Goal: Navigation & Orientation: Find specific page/section

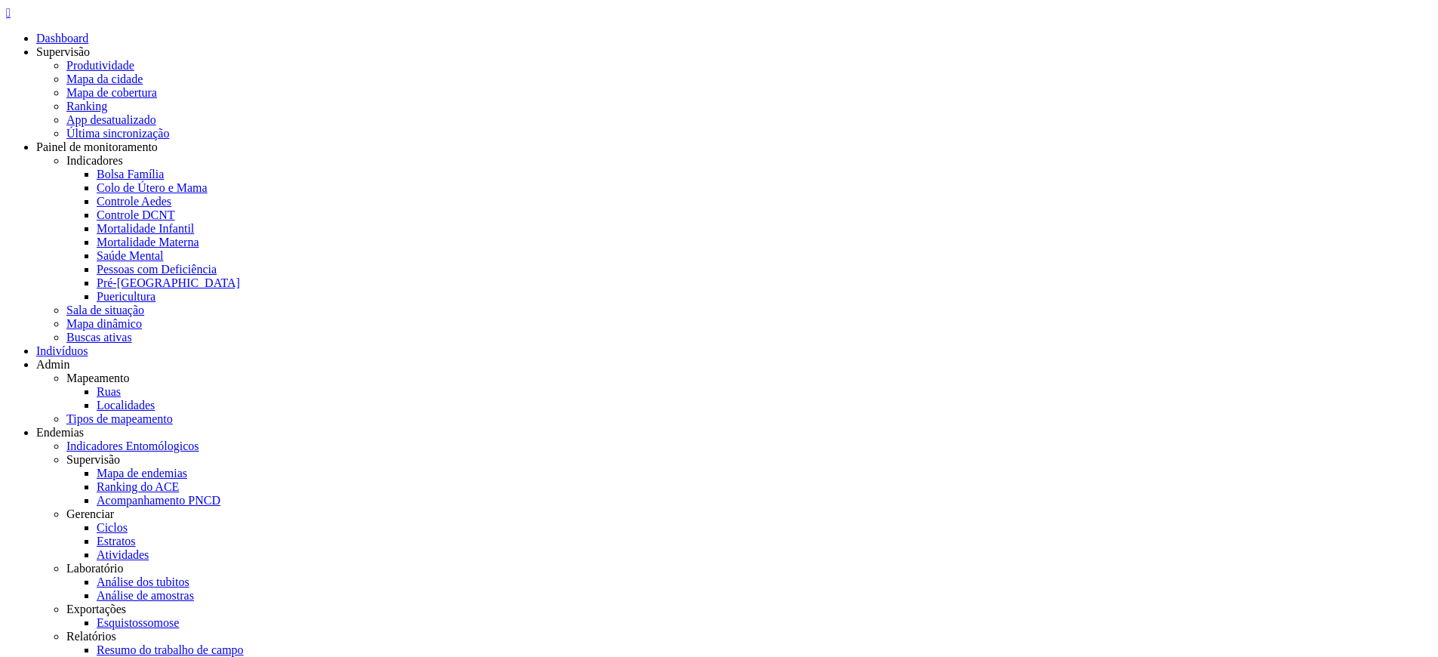
click at [244, 643] on link "Resumo do trabalho de campo" at bounding box center [170, 649] width 147 height 13
type input "**********"
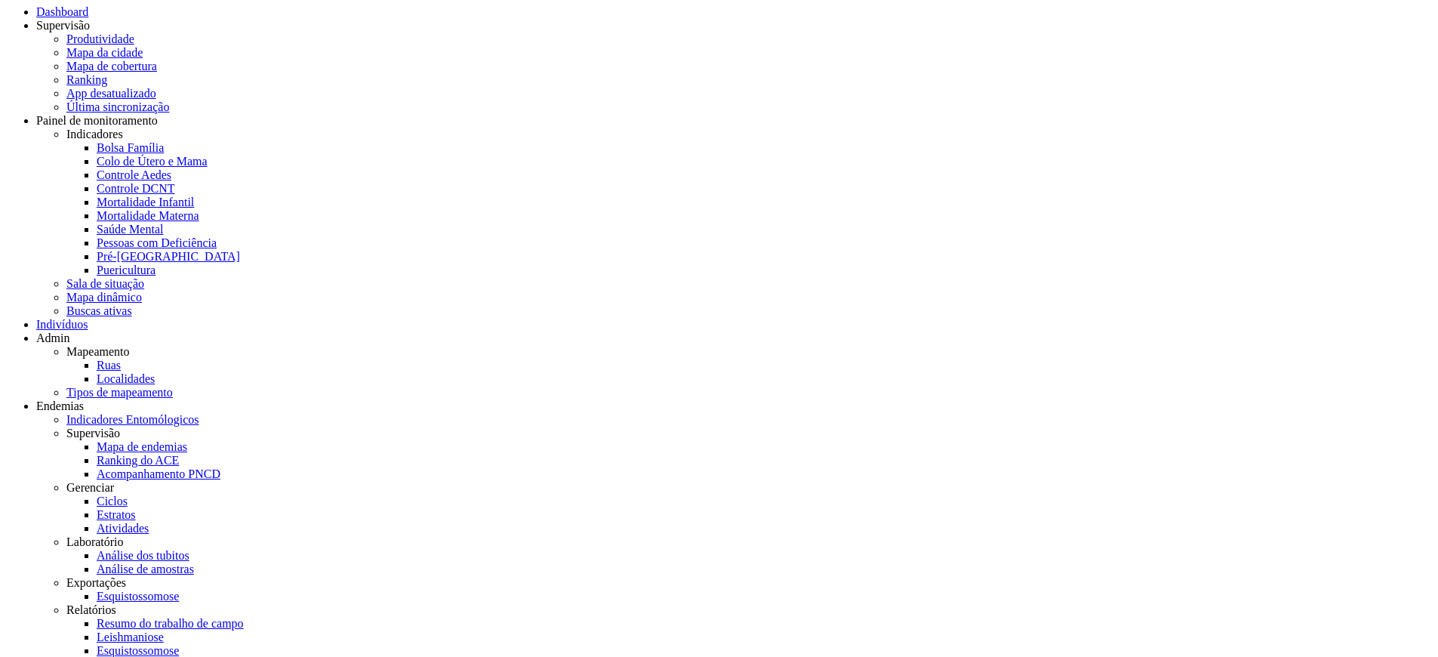
scroll to position [45, 0]
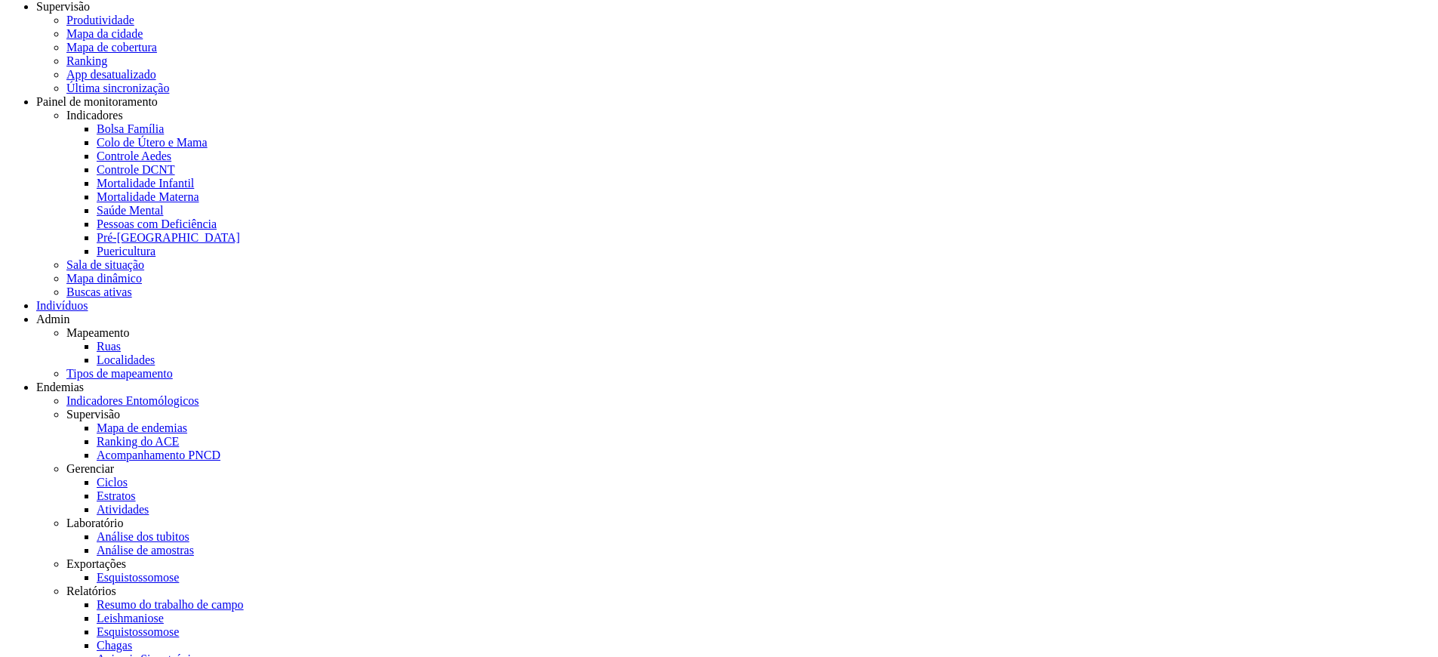
drag, startPoint x: 1176, startPoint y: 161, endPoint x: 1003, endPoint y: 208, distance: 179.0
drag, startPoint x: 1118, startPoint y: 148, endPoint x: 840, endPoint y: 315, distance: 325.0
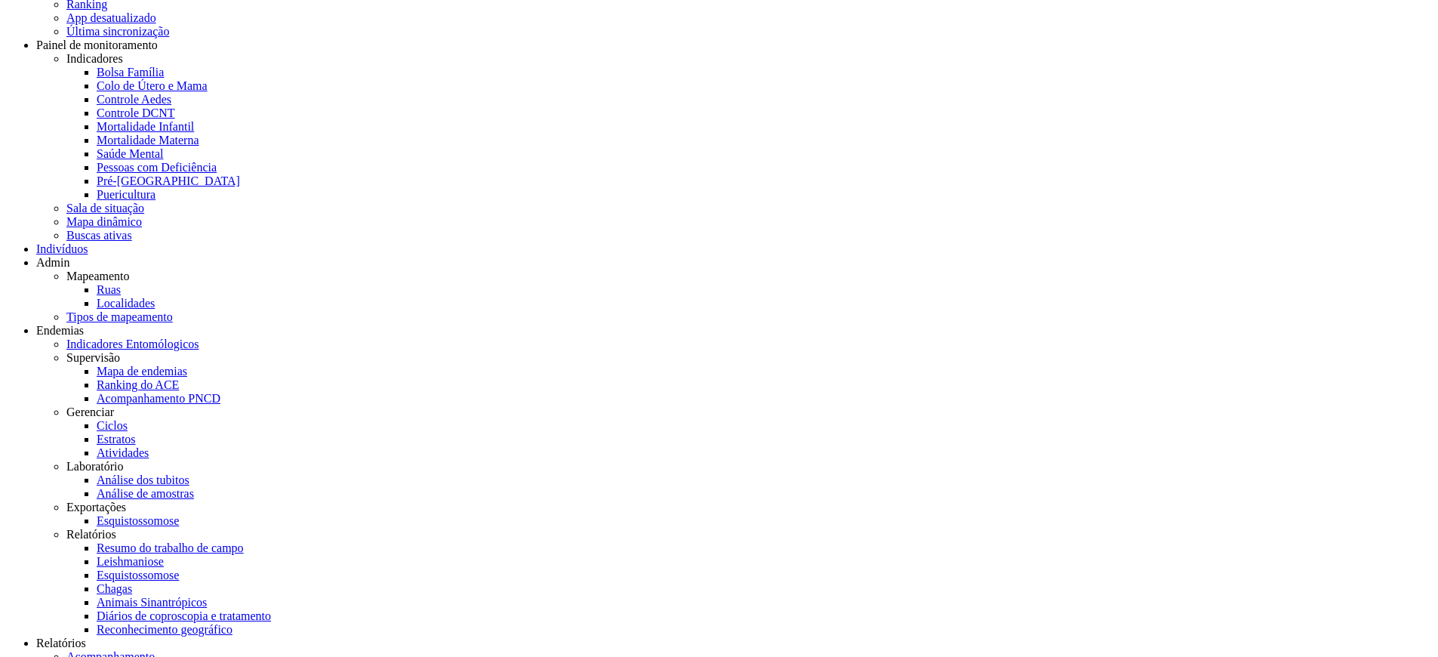
scroll to position [0, 0]
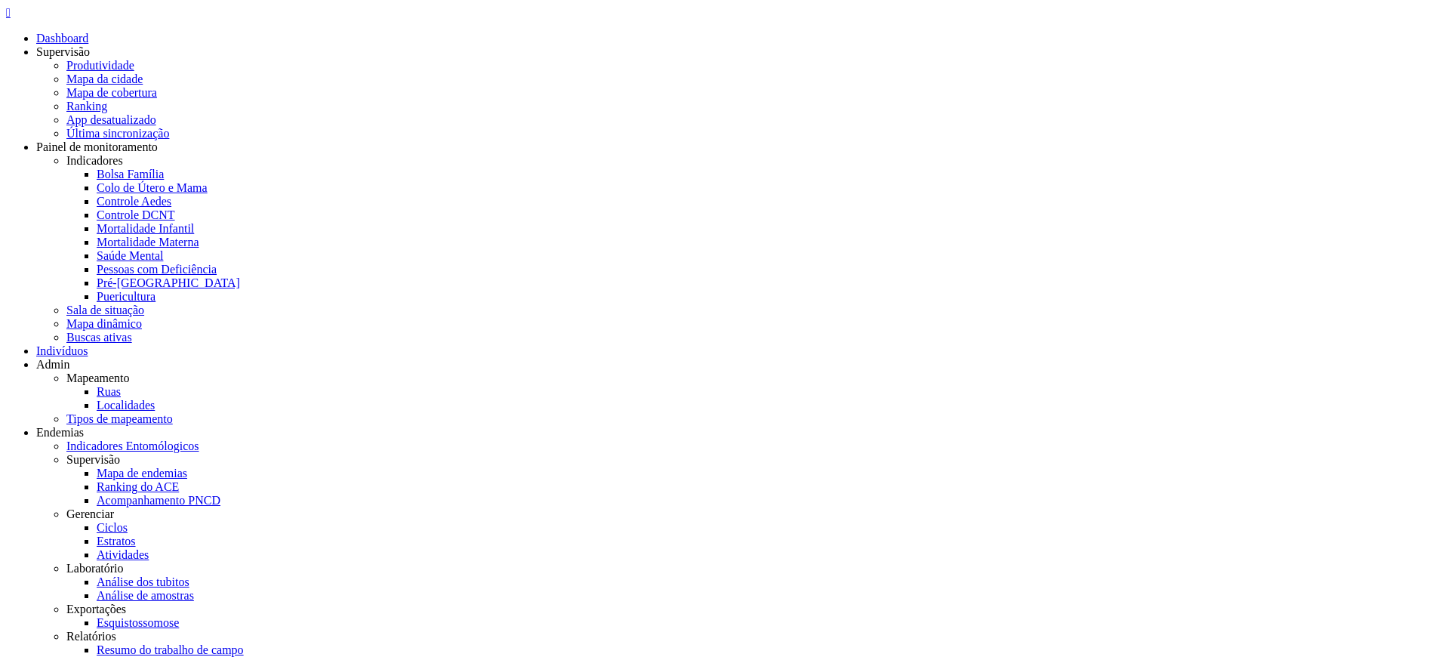
click at [11, 18] on icon "" at bounding box center [8, 12] width 5 height 13
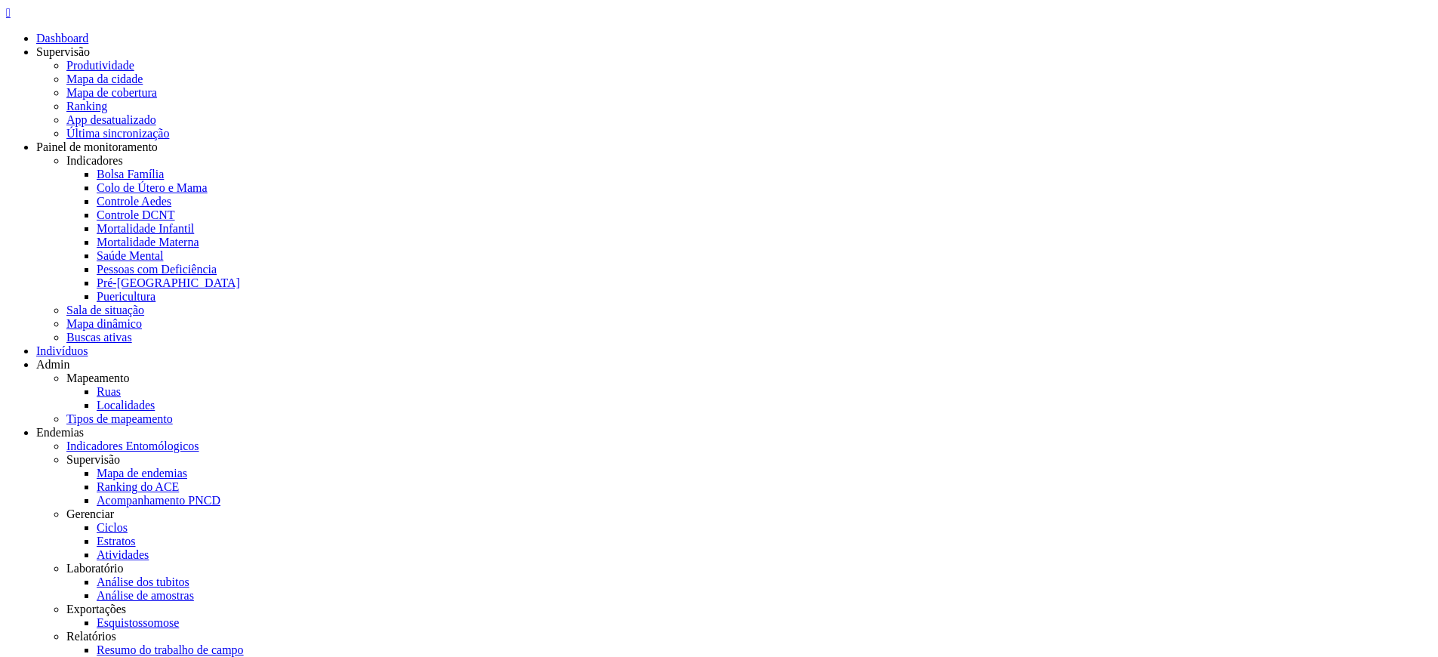
click at [11, 19] on icon "" at bounding box center [8, 12] width 5 height 13
click at [136, 534] on link "Estratos" at bounding box center [116, 540] width 39 height 13
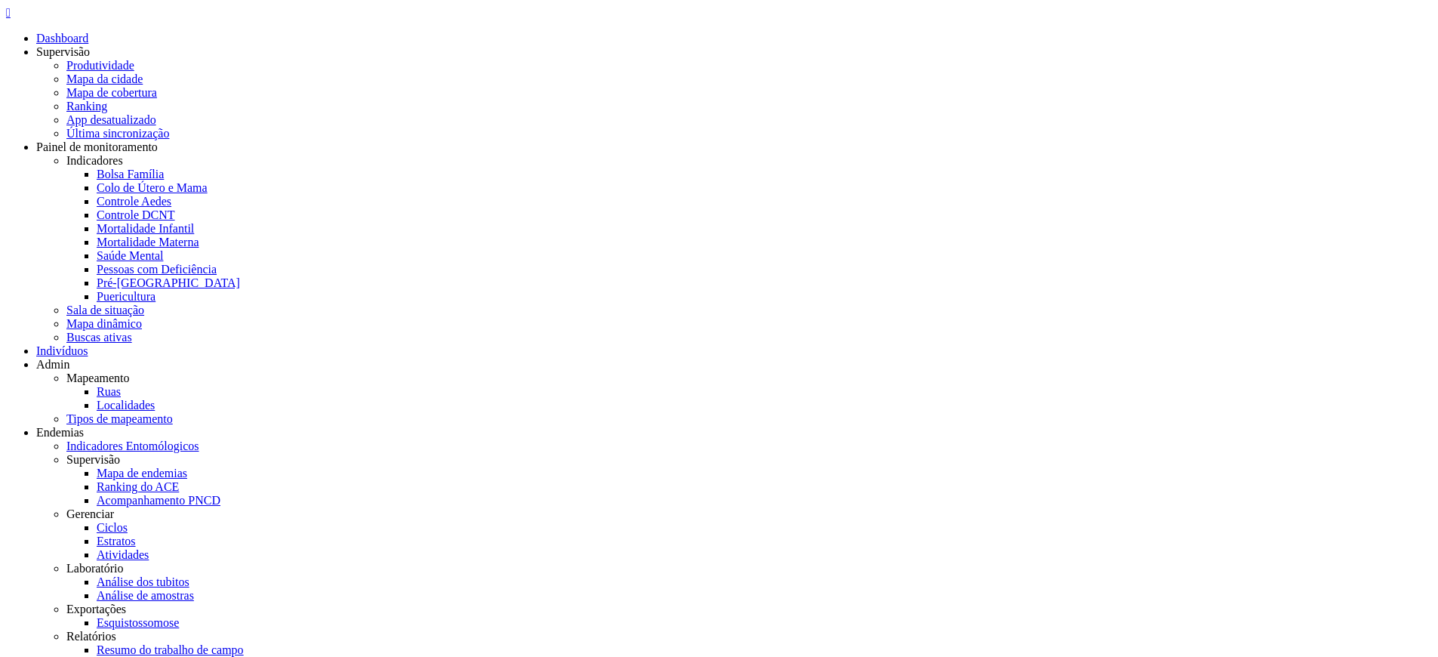
click at [11, 19] on icon "" at bounding box center [8, 12] width 5 height 13
click at [220, 494] on link "Acompanhamento PNCD" at bounding box center [159, 500] width 124 height 13
select select "*"
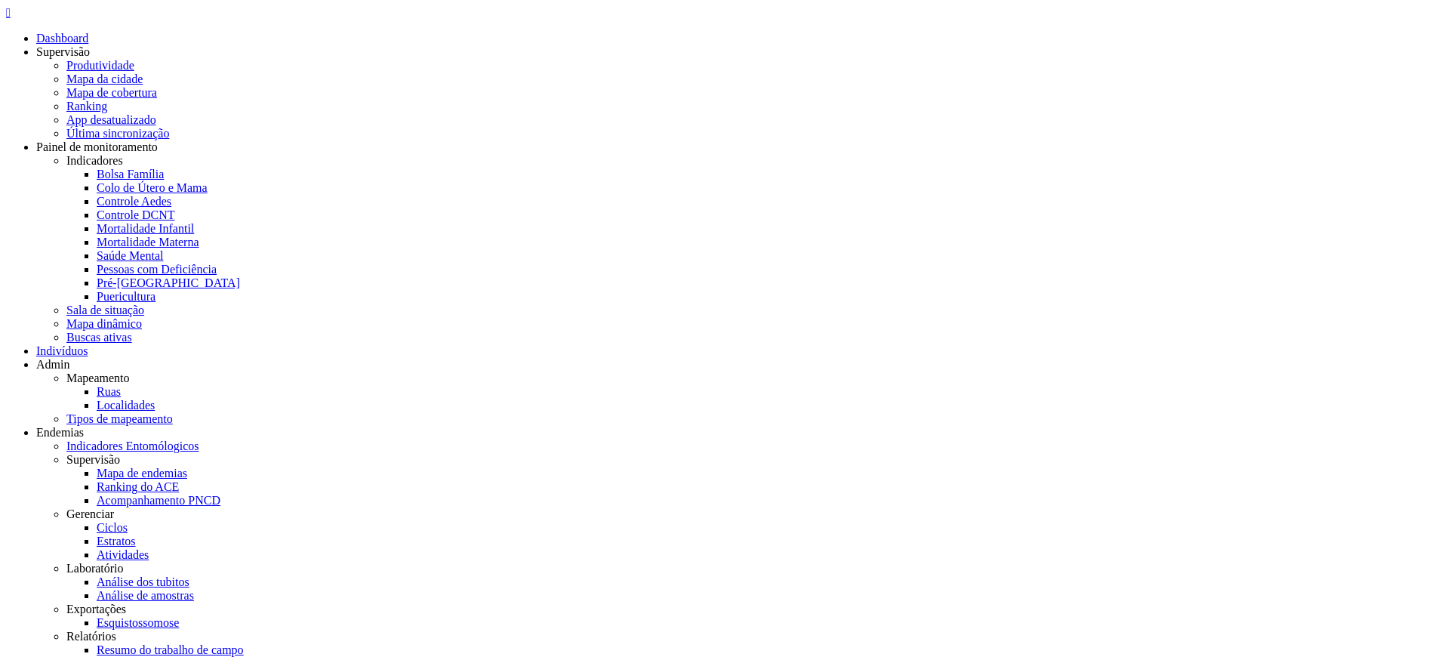
drag, startPoint x: 1355, startPoint y: 249, endPoint x: 1135, endPoint y: 241, distance: 220.5
click at [11, 19] on icon "" at bounding box center [8, 12] width 5 height 13
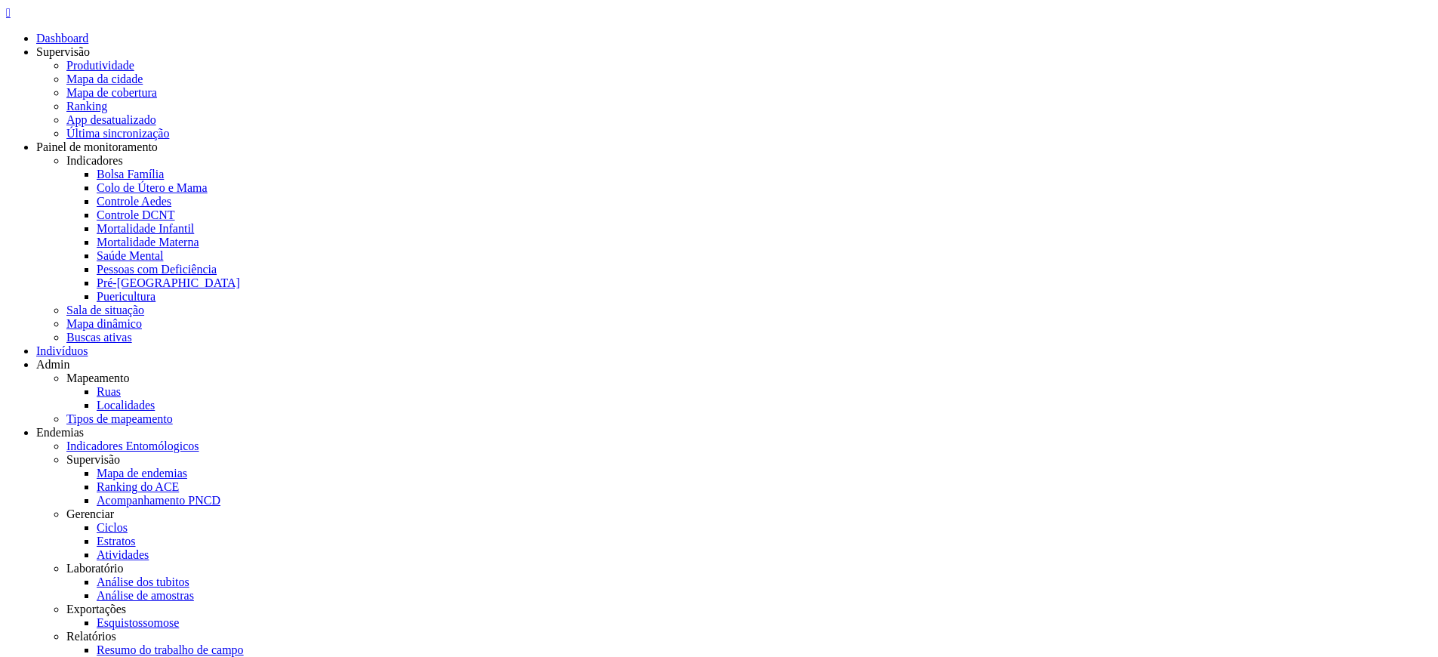
click at [36, 36] on div " Dashboard Supervisão Produtividade Mapa da cidade Mapa de cobertura Ranking A…" at bounding box center [718, 551] width 1425 height 1091
click at [32, 20] on div "" at bounding box center [718, 13] width 1425 height 14
click at [244, 643] on link "Resumo do trabalho de campo" at bounding box center [170, 649] width 147 height 13
drag, startPoint x: 1410, startPoint y: 23, endPoint x: 1401, endPoint y: 30, distance: 11.2
